Goal: Information Seeking & Learning: Find specific fact

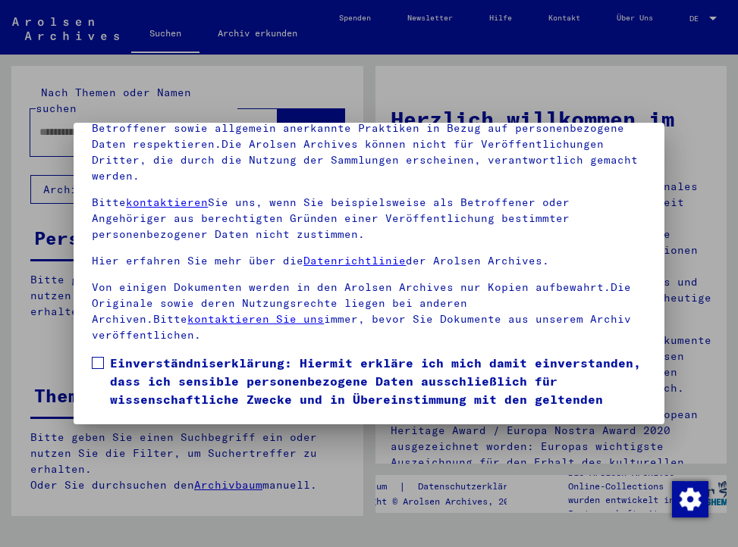
scroll to position [155, 0]
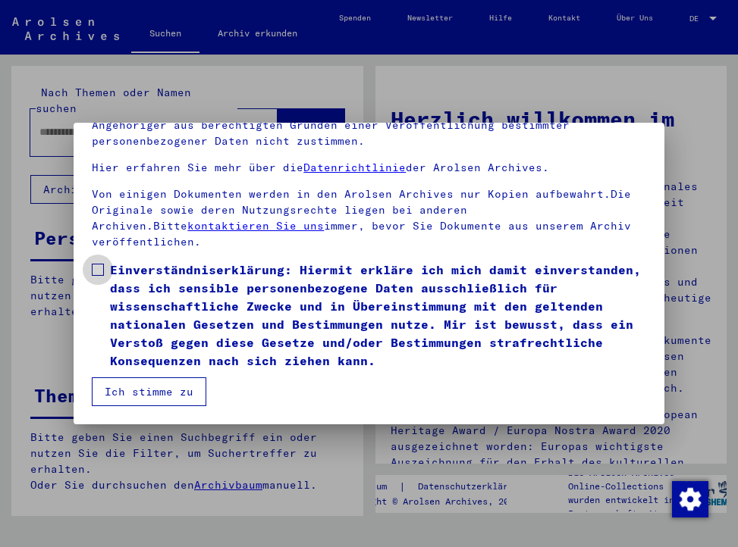
click at [95, 270] on span at bounding box center [98, 270] width 12 height 12
click at [163, 393] on button "Ich stimme zu" at bounding box center [149, 392] width 114 height 29
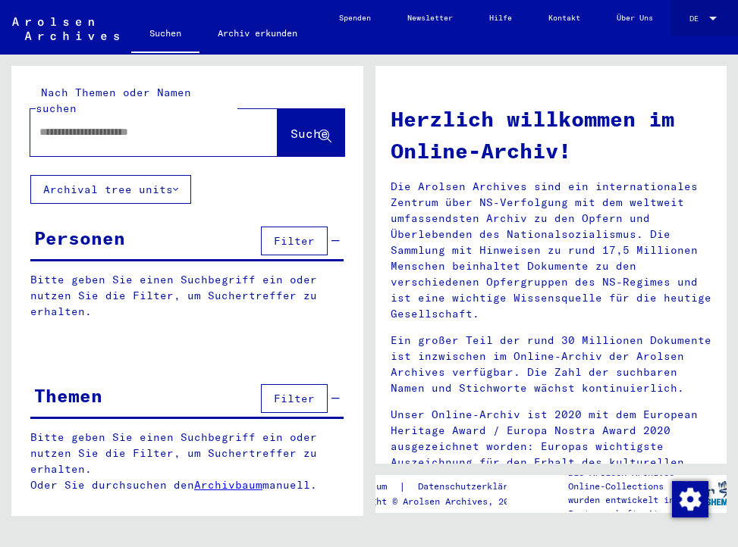
click at [719, 15] on div at bounding box center [713, 18] width 14 height 8
click at [685, 20] on span "English" at bounding box center [678, 19] width 32 height 10
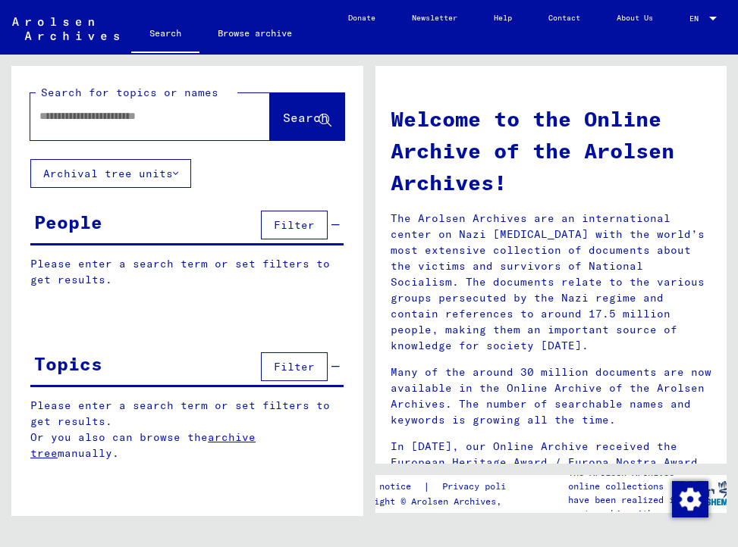
click at [86, 115] on input "text" at bounding box center [131, 116] width 185 height 16
click at [283, 111] on span "Search" at bounding box center [305, 117] width 45 height 15
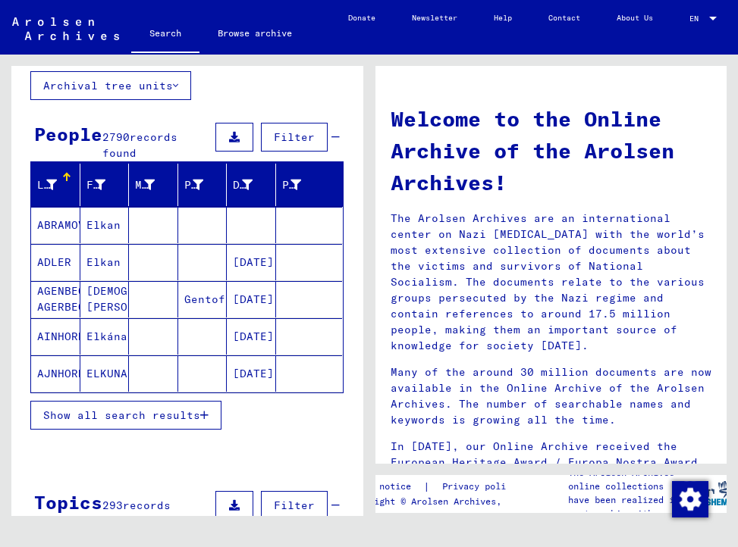
scroll to position [89, 0]
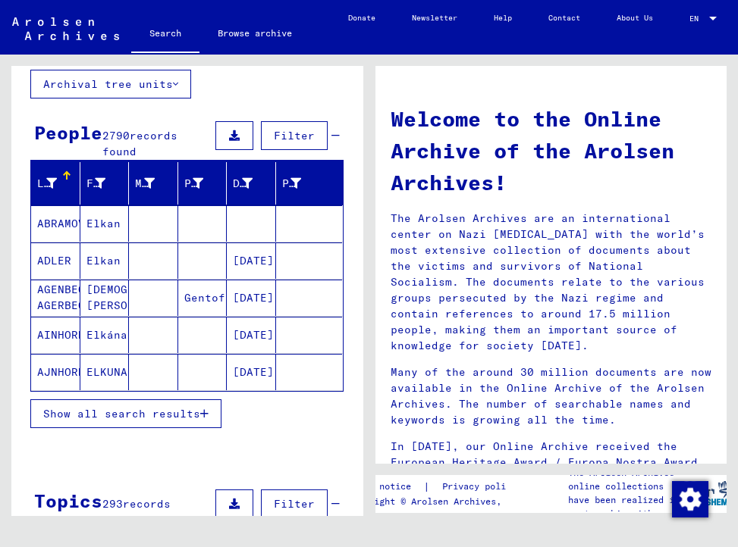
click at [152, 414] on span "Show all search results" at bounding box center [121, 414] width 157 height 14
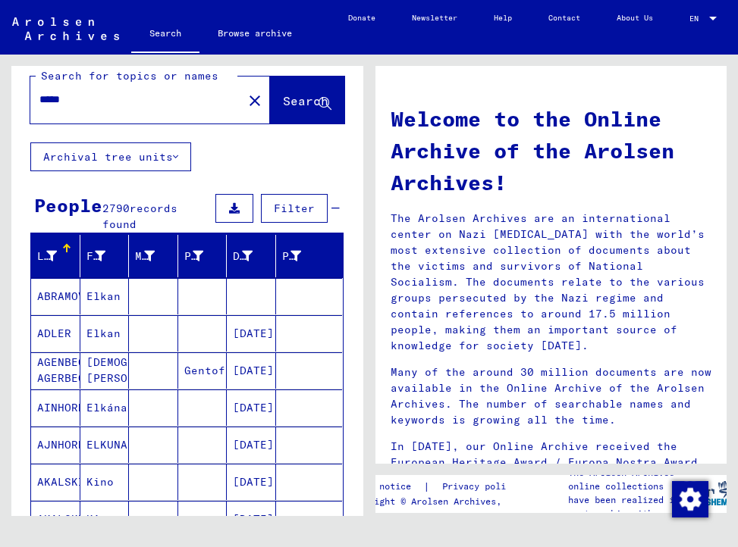
scroll to position [0, 0]
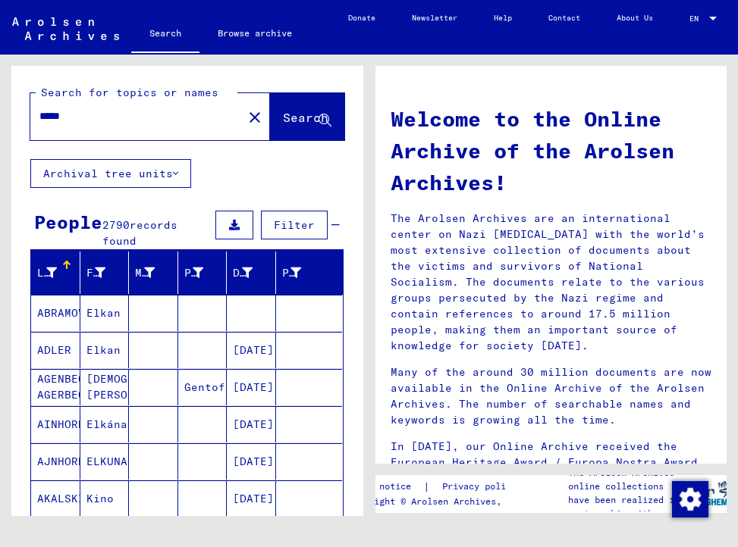
click at [102, 117] on input "*****" at bounding box center [131, 116] width 185 height 16
click at [283, 111] on span "Search" at bounding box center [305, 117] width 45 height 15
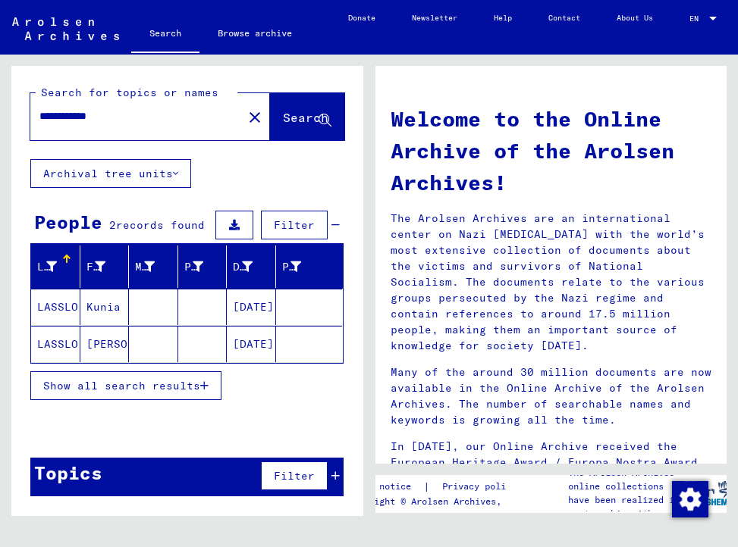
drag, startPoint x: 129, startPoint y: 117, endPoint x: -3, endPoint y: 107, distance: 132.3
click at [0, 107] on html "**********" at bounding box center [369, 273] width 738 height 547
type input "**********"
click at [283, 124] on span "Search" at bounding box center [305, 117] width 45 height 15
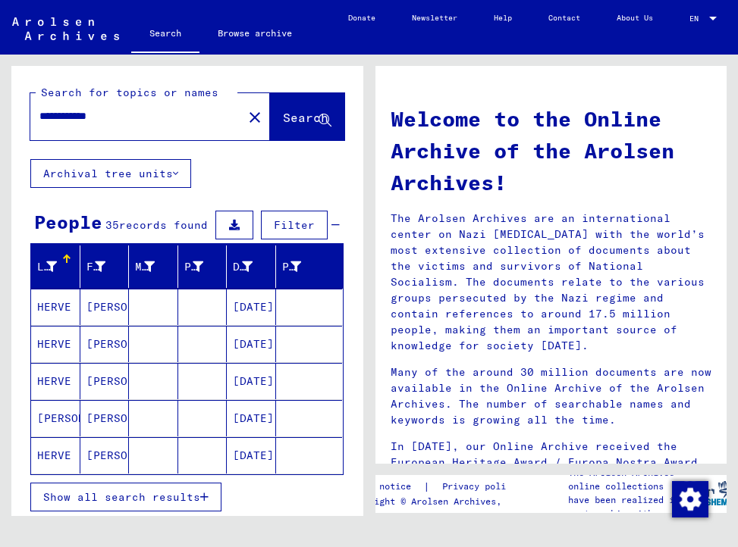
click at [50, 307] on mat-cell "HERVE" at bounding box center [55, 307] width 49 height 36
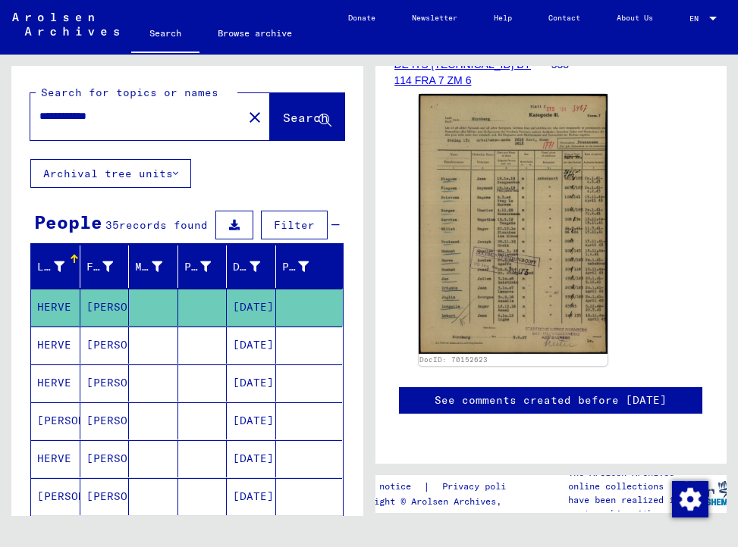
scroll to position [355, 0]
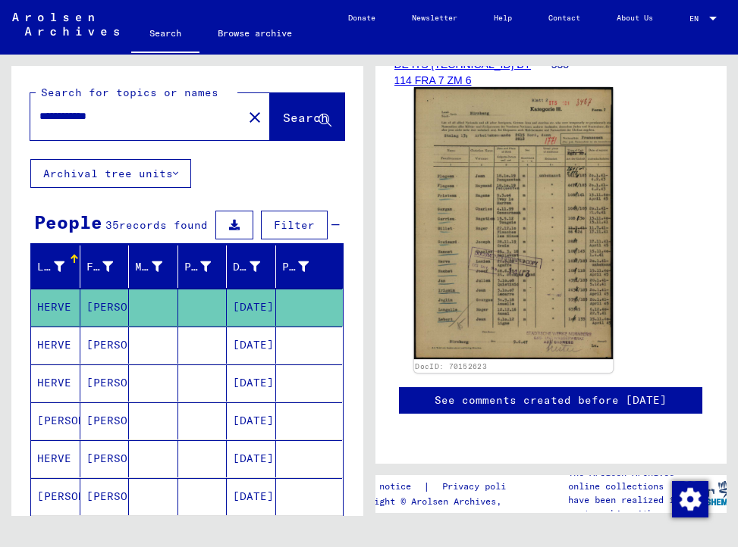
click at [484, 214] on img at bounding box center [512, 223] width 199 height 273
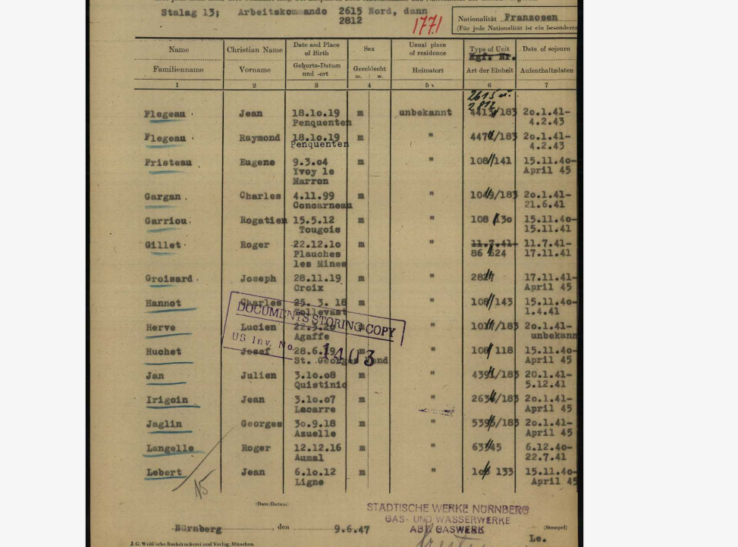
drag, startPoint x: 355, startPoint y: 319, endPoint x: 372, endPoint y: 250, distance: 71.2
click at [372, 250] on img at bounding box center [369, 236] width 590 height 396
